Goal: Task Accomplishment & Management: Manage account settings

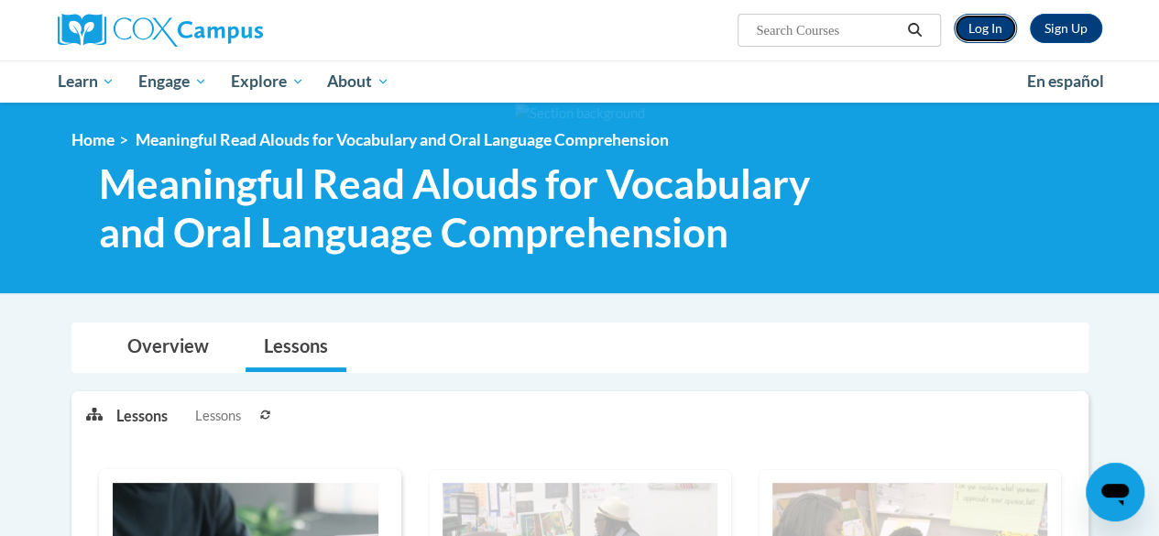
click at [981, 39] on link "Log In" at bounding box center [984, 28] width 63 height 29
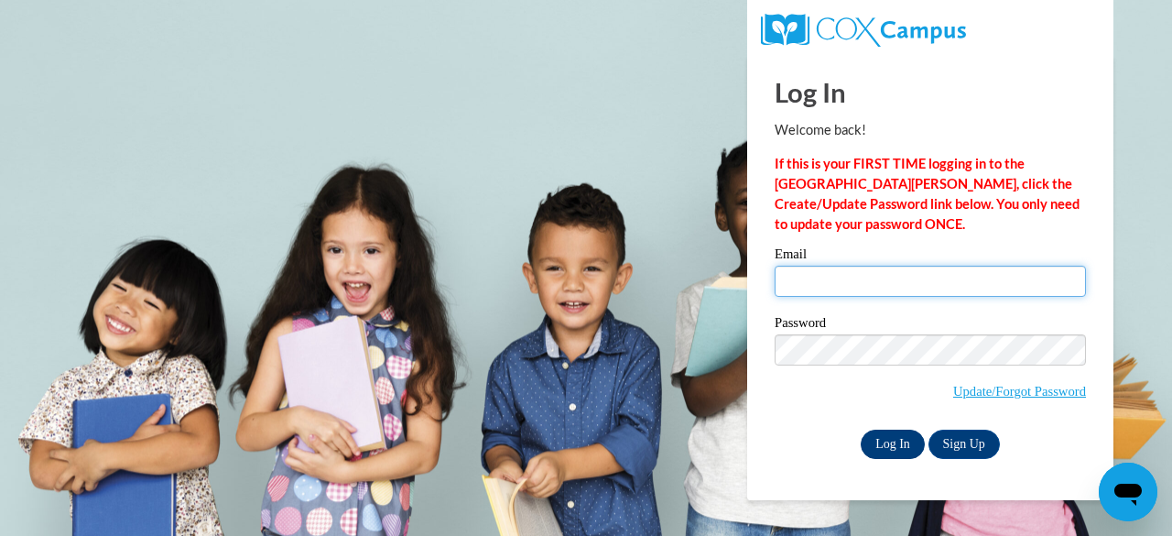
type input "jenk@tutoringjennifer.com"
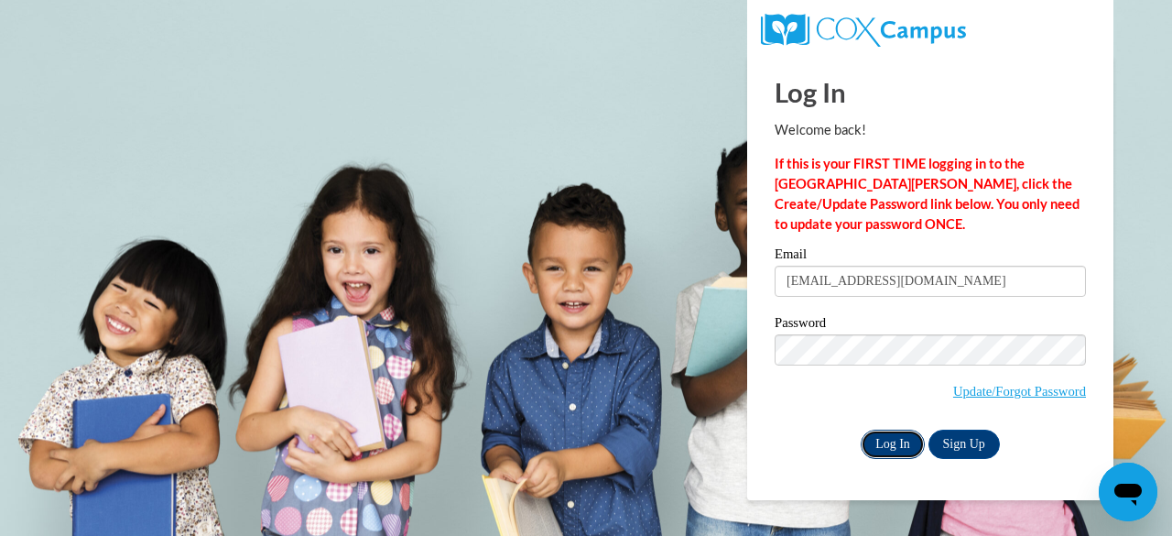
click at [903, 444] on input "Log In" at bounding box center [893, 444] width 64 height 29
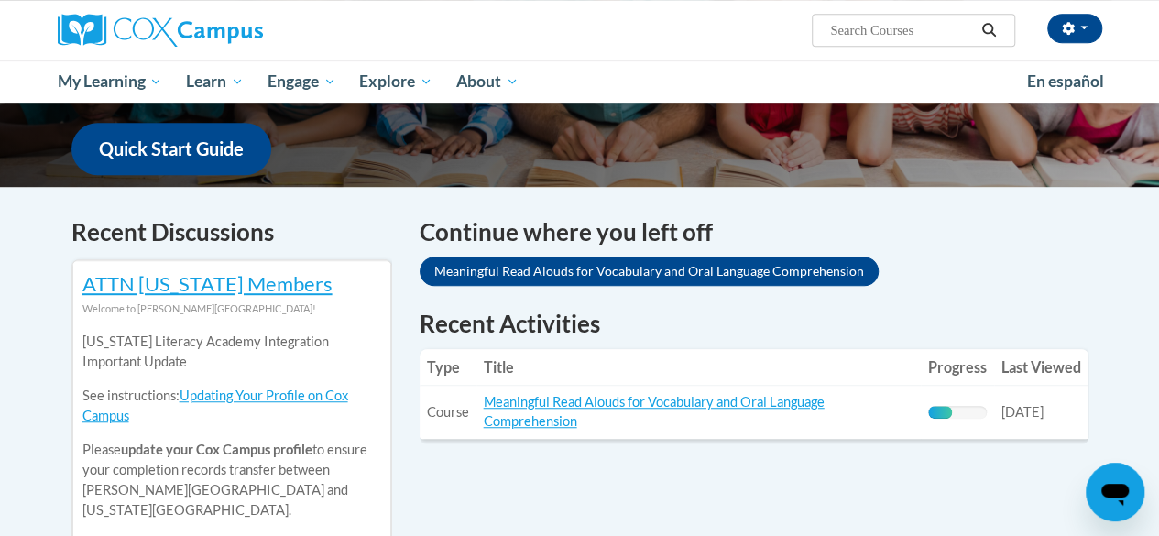
scroll to position [457, 0]
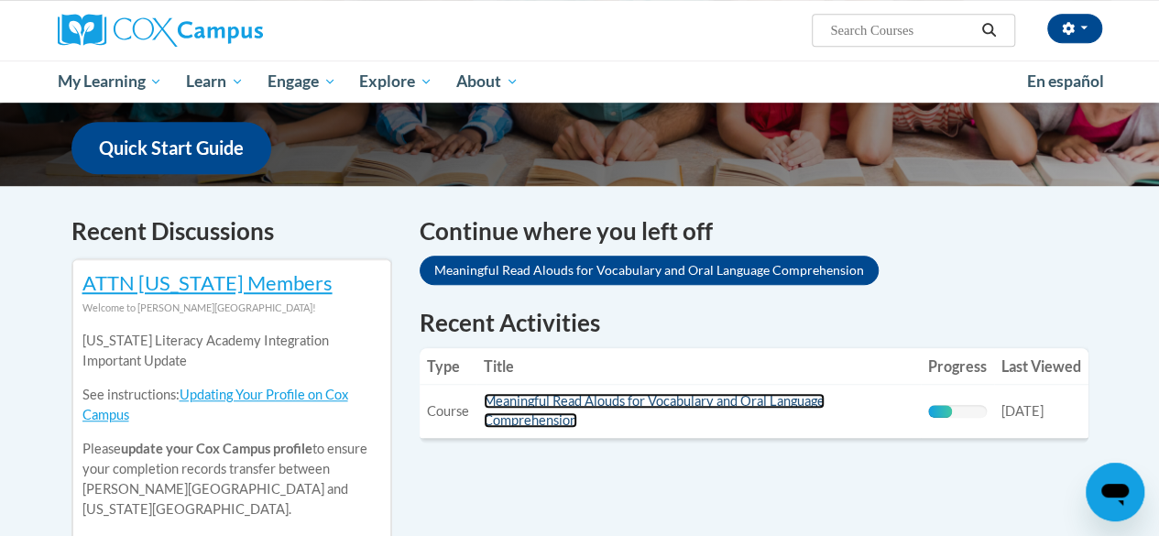
click at [563, 404] on link "Meaningful Read Alouds for Vocabulary and Oral Language Comprehension" at bounding box center [654, 410] width 341 height 35
